Goal: Task Accomplishment & Management: Complete application form

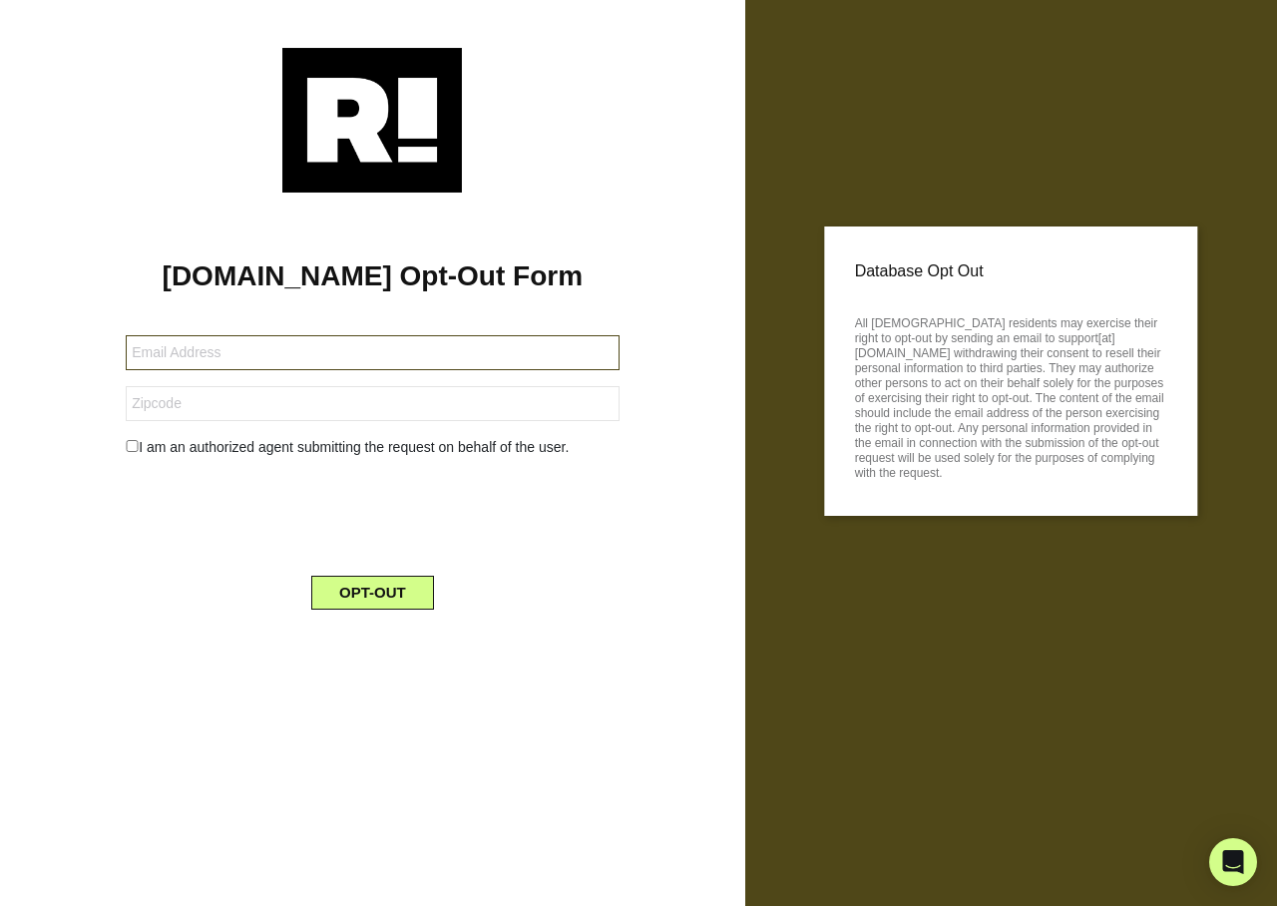
type input "[EMAIL_ADDRESS][DOMAIN_NAME]"
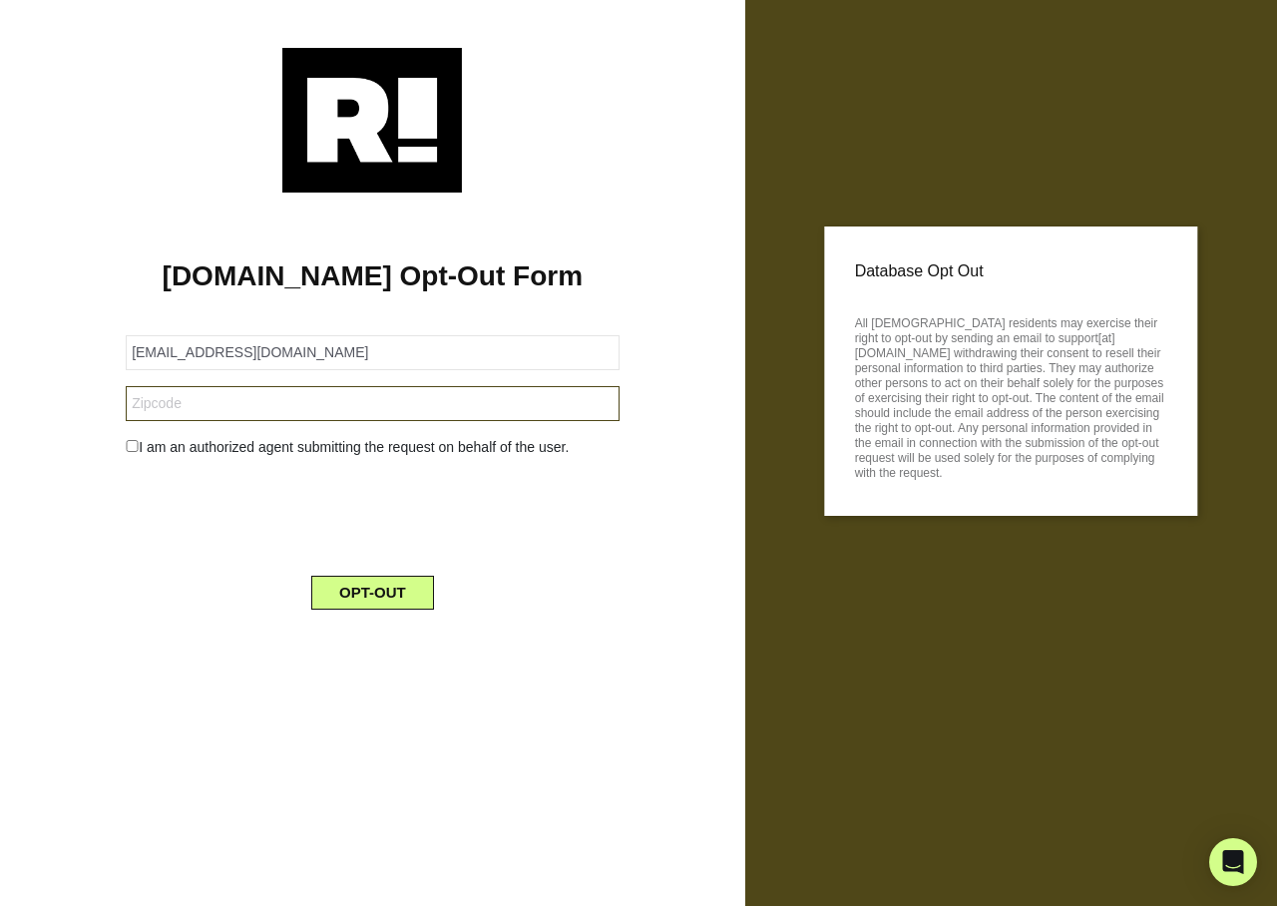
type input "14150"
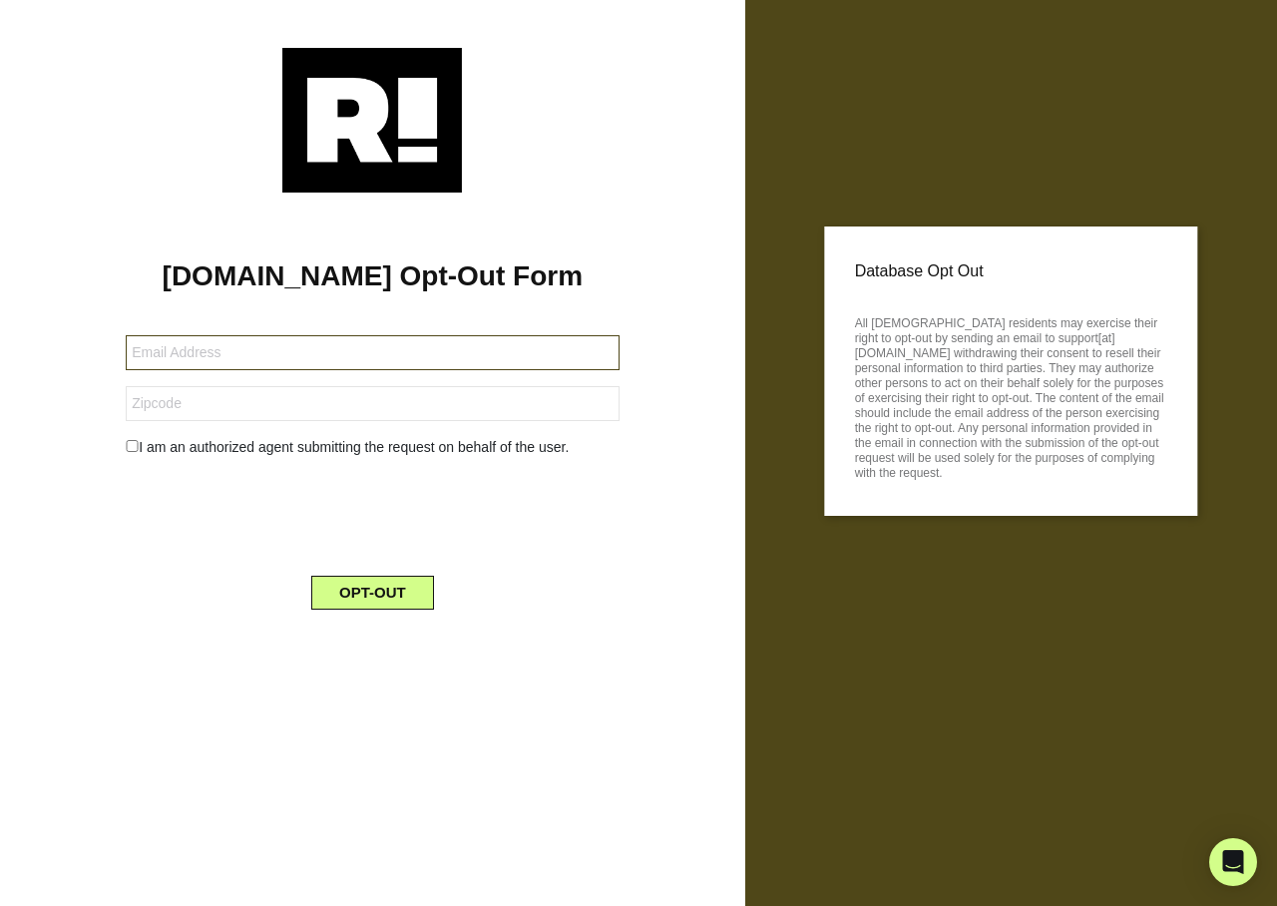
type input "[EMAIL_ADDRESS][DOMAIN_NAME]"
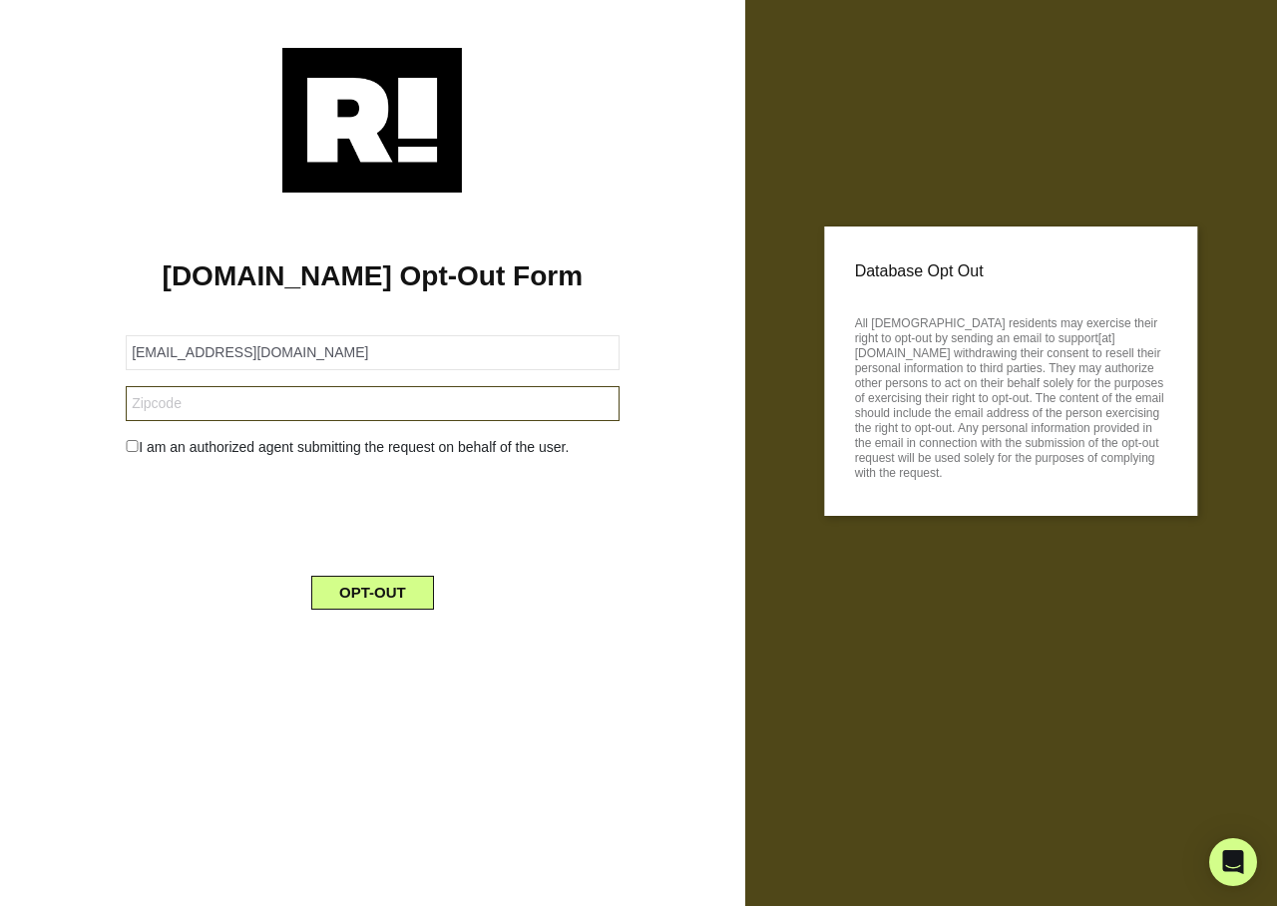
type input "14150"
